Goal: Entertainment & Leisure: Consume media (video, audio)

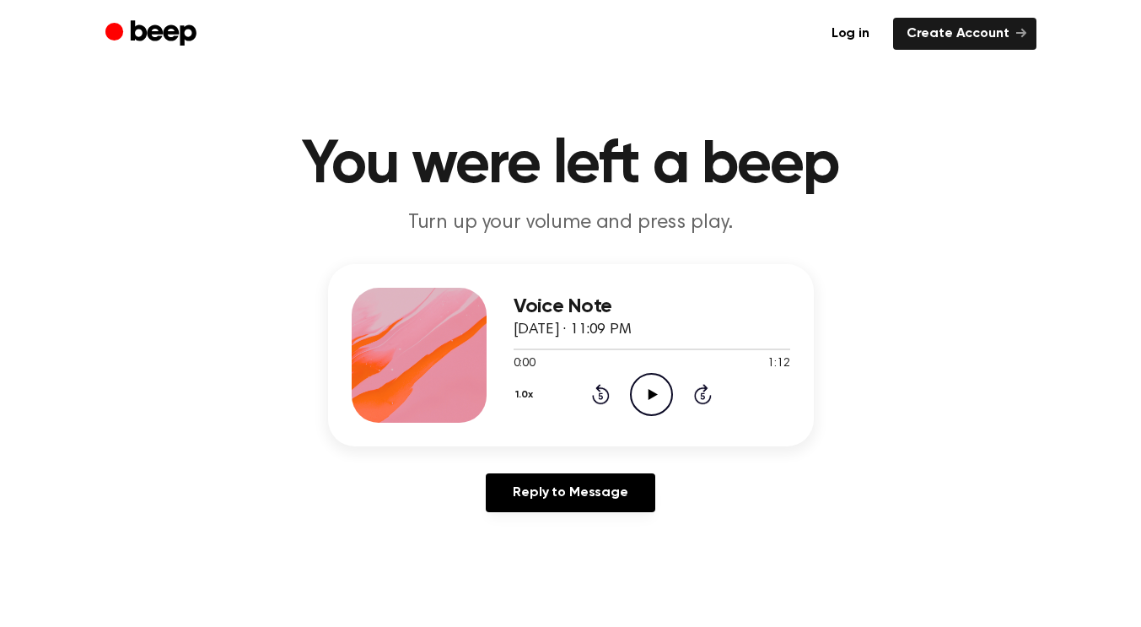
click at [1117, 216] on header "You were left a beep Turn up your volume and press play." at bounding box center [570, 186] width 1101 height 102
click at [654, 400] on icon "Play Audio" at bounding box center [651, 394] width 43 height 43
click at [649, 396] on icon at bounding box center [652, 394] width 8 height 11
click at [649, 396] on icon at bounding box center [653, 394] width 9 height 11
click at [649, 396] on icon at bounding box center [652, 394] width 8 height 11
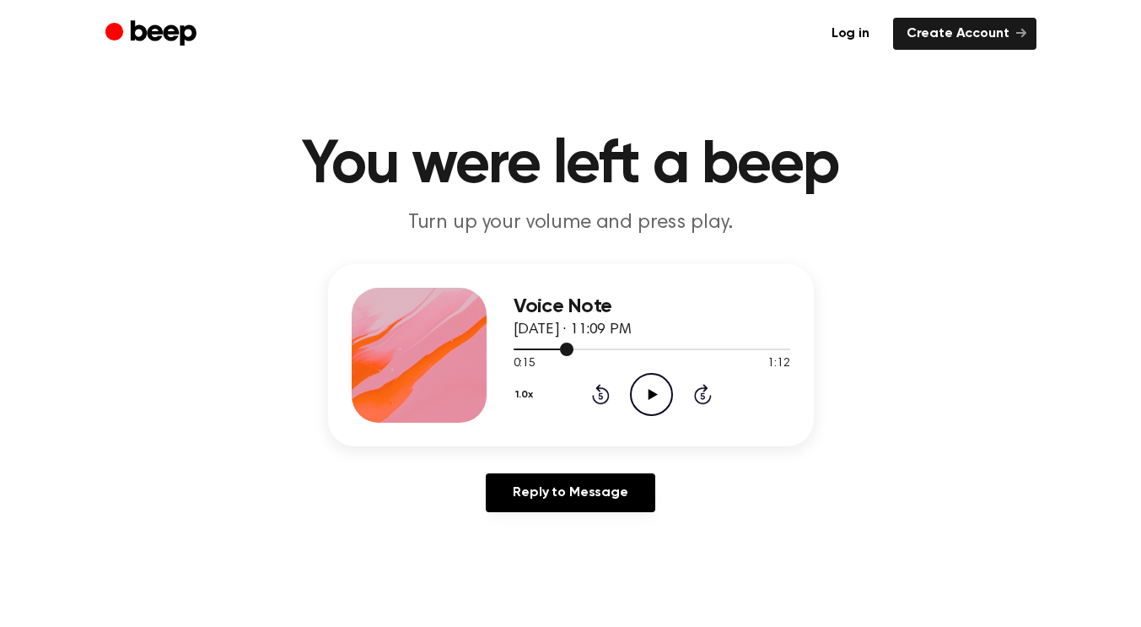
click at [519, 348] on div at bounding box center [544, 349] width 60 height 2
click at [650, 392] on icon at bounding box center [653, 394] width 9 height 11
click at [650, 392] on icon "Pause Audio" at bounding box center [651, 394] width 43 height 43
click at [516, 348] on div at bounding box center [545, 349] width 62 height 2
click at [649, 390] on icon at bounding box center [653, 394] width 9 height 11
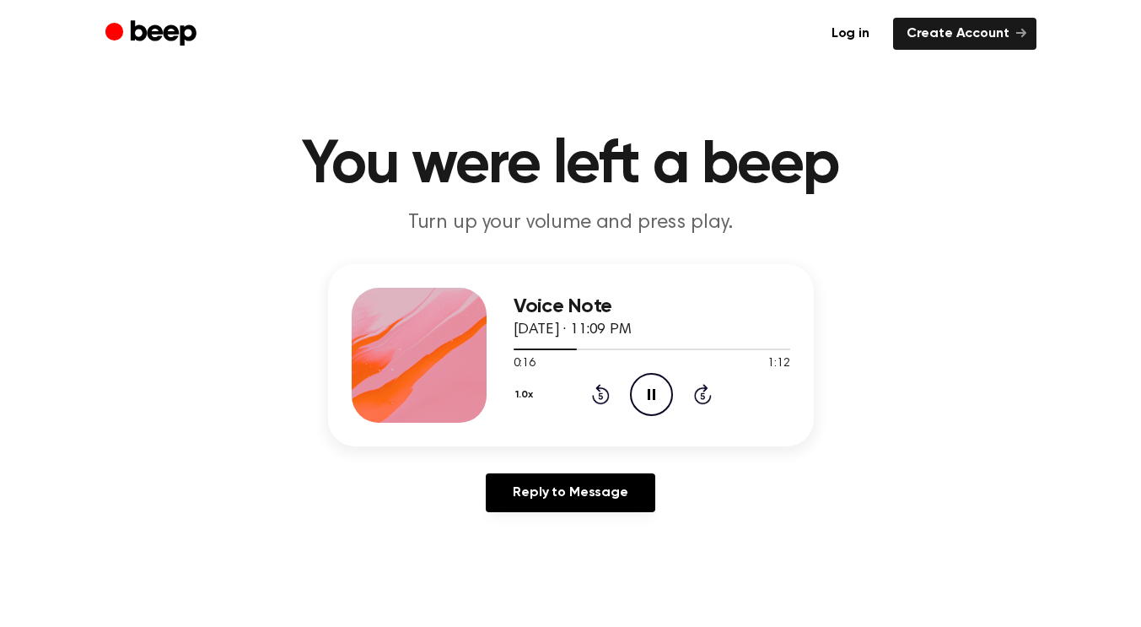
click at [649, 390] on icon at bounding box center [652, 394] width 8 height 11
click at [514, 352] on div at bounding box center [652, 348] width 277 height 13
click at [650, 386] on icon "Play Audio" at bounding box center [651, 394] width 43 height 43
click at [650, 386] on icon "Pause Audio" at bounding box center [651, 394] width 43 height 43
click at [654, 385] on icon "Play Audio" at bounding box center [651, 394] width 43 height 43
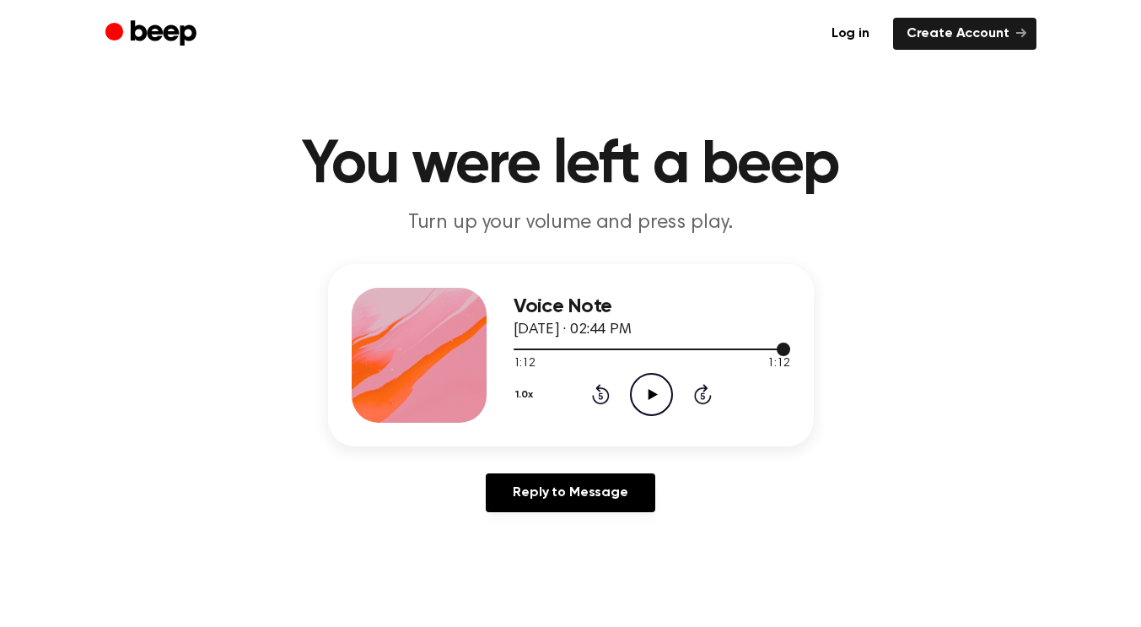
click at [528, 349] on div at bounding box center [652, 348] width 277 height 13
click at [517, 347] on span at bounding box center [520, 348] width 13 height 13
click at [657, 392] on icon "Play Audio" at bounding box center [651, 394] width 43 height 43
click at [649, 385] on icon "Pause Audio" at bounding box center [651, 394] width 43 height 43
drag, startPoint x: 530, startPoint y: 344, endPoint x: 717, endPoint y: 330, distance: 186.9
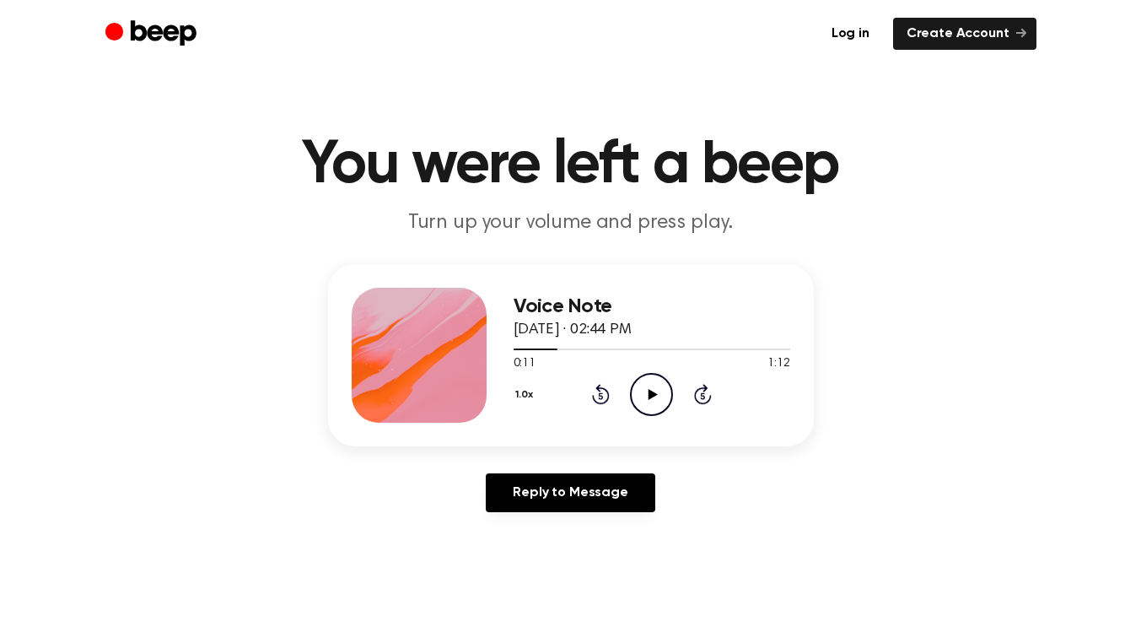
click at [717, 330] on div "Voice Note [DATE] · 02:44 PM 0:11 1:12 Your browser does not support the [objec…" at bounding box center [652, 355] width 277 height 135
click at [773, 352] on div at bounding box center [652, 348] width 277 height 13
click at [781, 347] on div at bounding box center [652, 348] width 277 height 13
click at [651, 396] on icon at bounding box center [653, 394] width 9 height 11
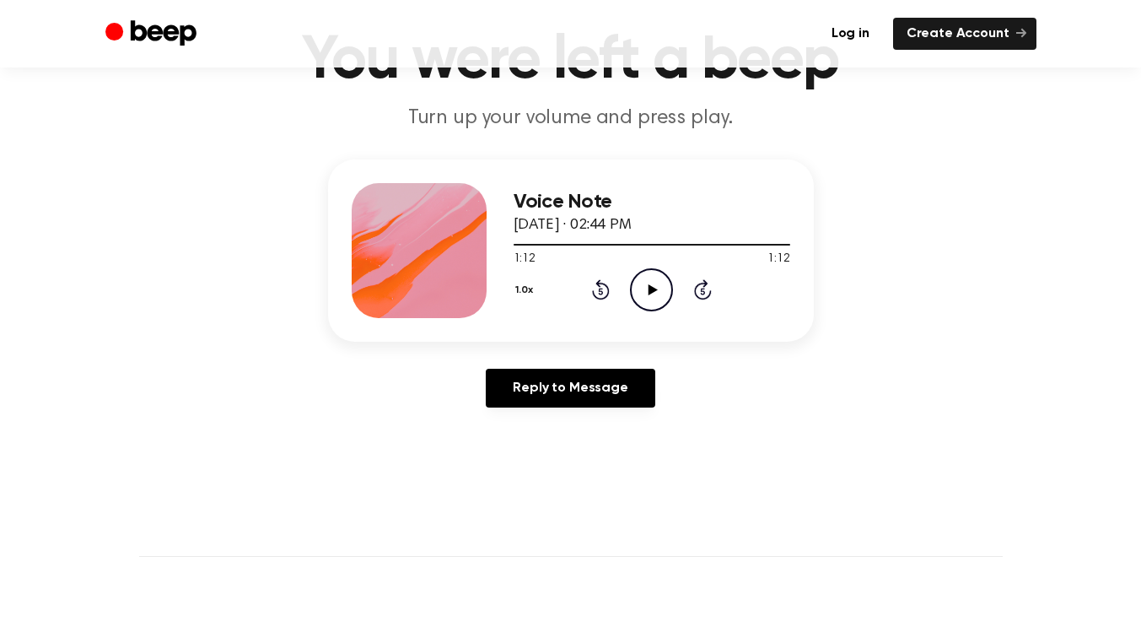
scroll to position [106, 0]
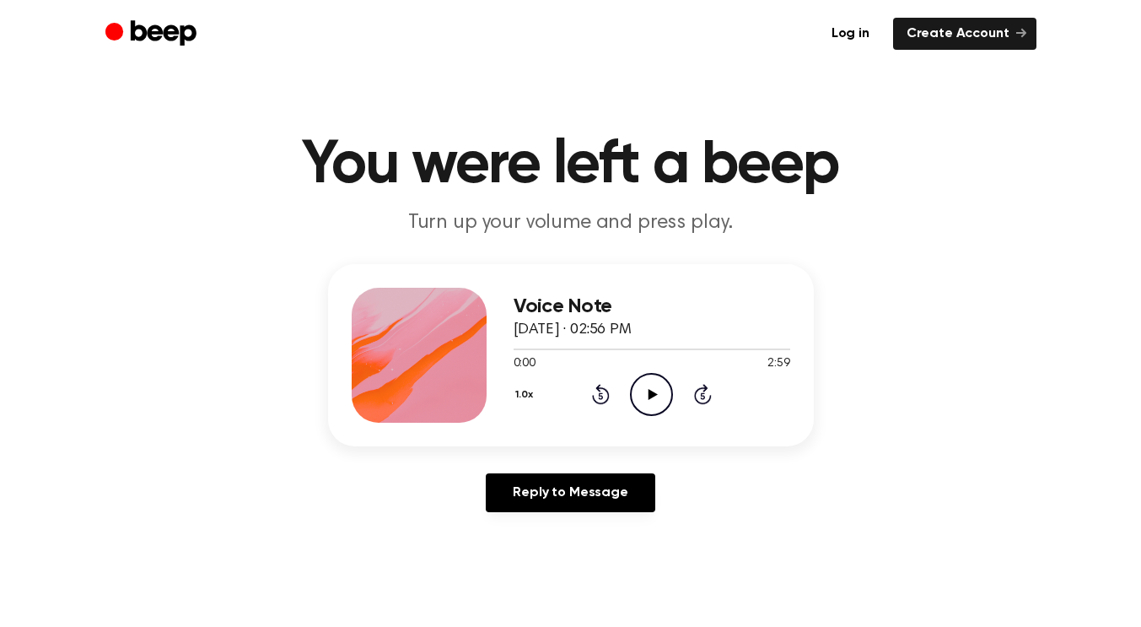
click at [647, 393] on icon "Play Audio" at bounding box center [651, 394] width 43 height 43
click at [647, 393] on icon "Pause Audio" at bounding box center [651, 394] width 43 height 43
